Goal: Information Seeking & Learning: Learn about a topic

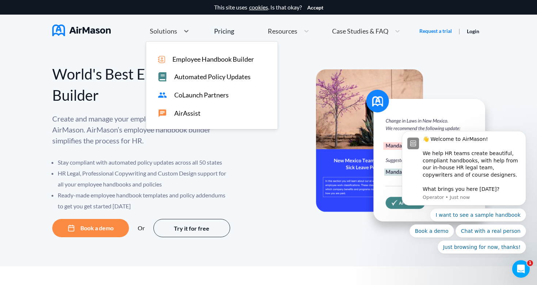
click at [172, 31] on span "Solutions" at bounding box center [163, 31] width 27 height 7
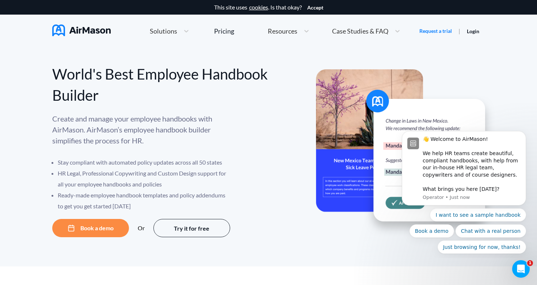
click at [97, 52] on div "World's Best Employee Handbook Builder Create and manage your employee handbook…" at bounding box center [268, 156] width 537 height 219
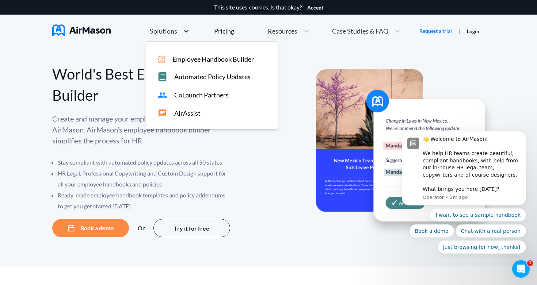
click at [188, 32] on icon at bounding box center [186, 30] width 7 height 7
click at [357, 34] on span "Case Studies & FAQ" at bounding box center [360, 31] width 56 height 7
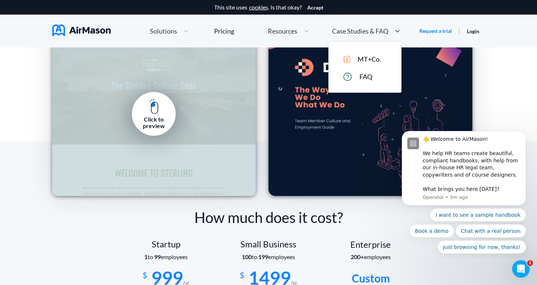
scroll to position [1078, 0]
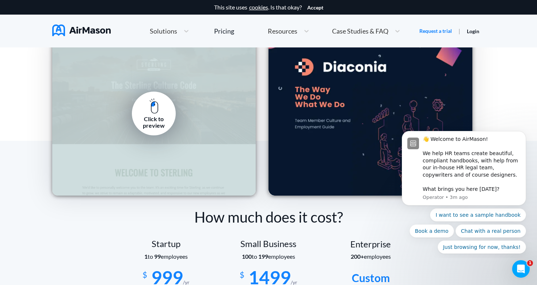
click at [158, 114] on link "Click to preview" at bounding box center [154, 114] width 44 height 44
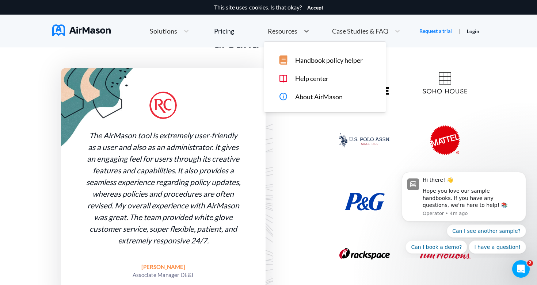
scroll to position [570, 0]
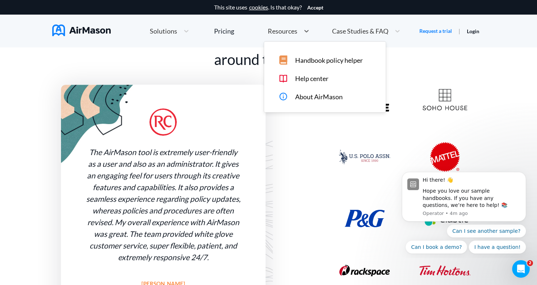
click at [296, 34] on div "Resources" at bounding box center [282, 31] width 36 height 9
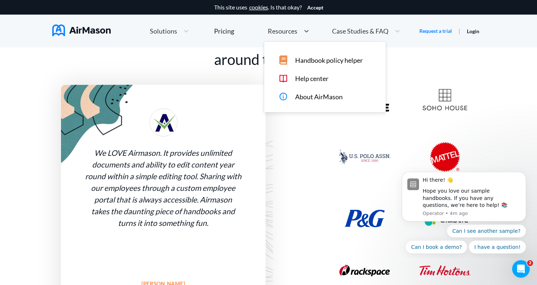
scroll to position [553, 0]
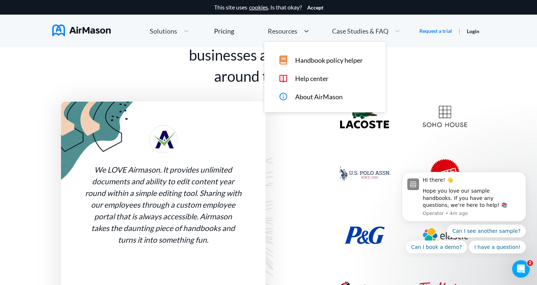
click at [364, 28] on span "Case Studies & FAQ" at bounding box center [360, 31] width 56 height 7
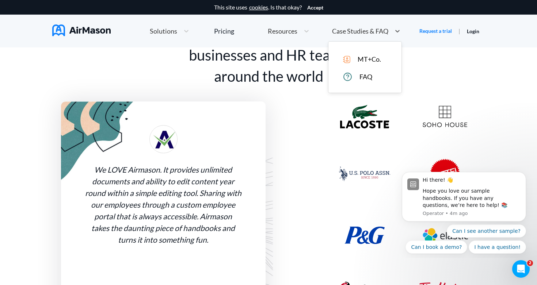
click at [346, 62] on img at bounding box center [346, 59] width 7 height 7
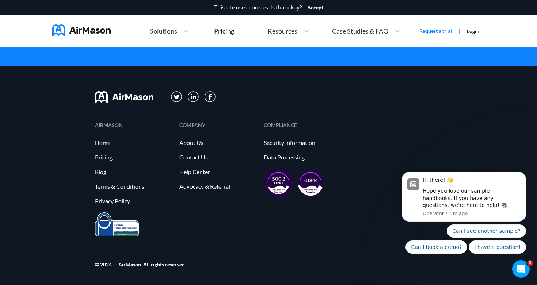
scroll to position [2226, 0]
click at [172, 31] on span "Solutions" at bounding box center [163, 31] width 27 height 7
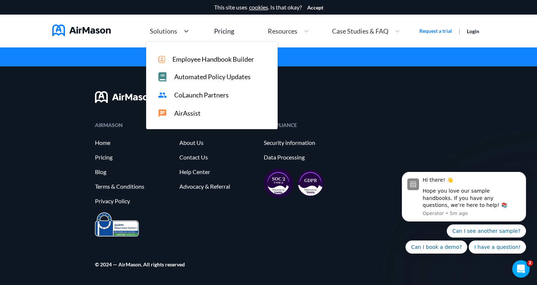
click at [180, 61] on span "Employee Handbook Builder" at bounding box center [212, 59] width 81 height 8
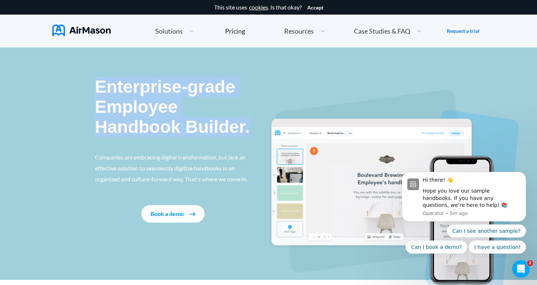
drag, startPoint x: 97, startPoint y: 85, endPoint x: 245, endPoint y: 140, distance: 157.3
click at [245, 140] on div "Enterprise-grade Employee Handbook Builder. Companies are embracing digital tra…" at bounding box center [182, 150] width 174 height 146
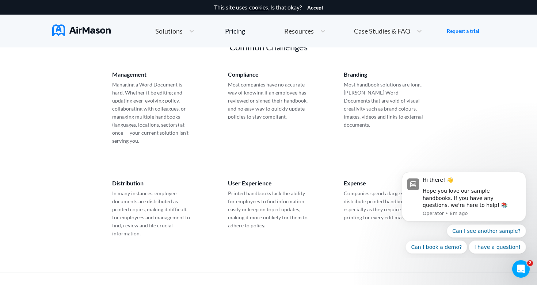
scroll to position [421, 0]
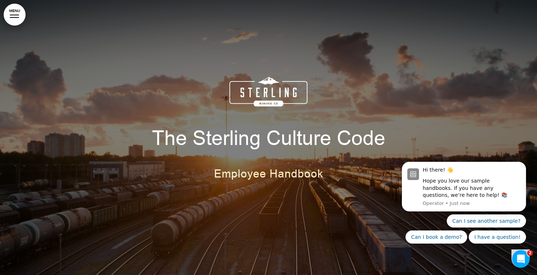
click at [13, 16] on link "MENU" at bounding box center [15, 15] width 22 height 22
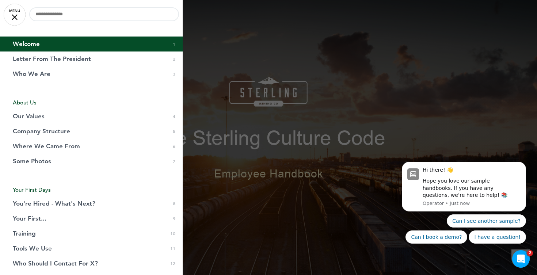
click at [257, 40] on div at bounding box center [268, 137] width 537 height 275
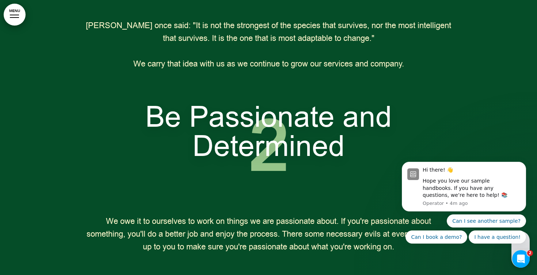
scroll to position [765, 0]
